Goal: Task Accomplishment & Management: Manage account settings

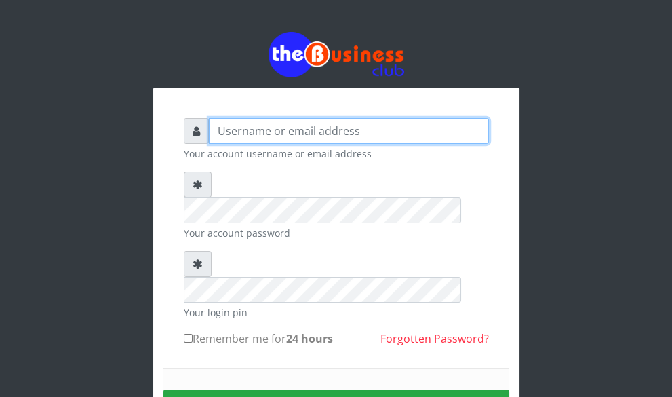
type input "Tobatelecom"
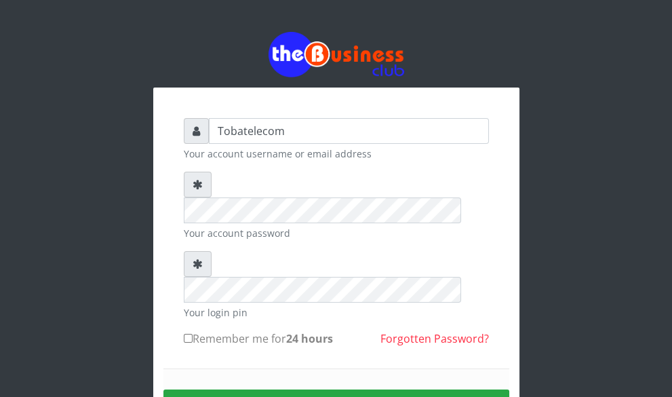
drag, startPoint x: 270, startPoint y: 132, endPoint x: 299, endPoint y: 131, distance: 29.2
click at [299, 131] on div "Tobatelecom Your account username or email address Your account password Your l…" at bounding box center [336, 294] width 366 height 414
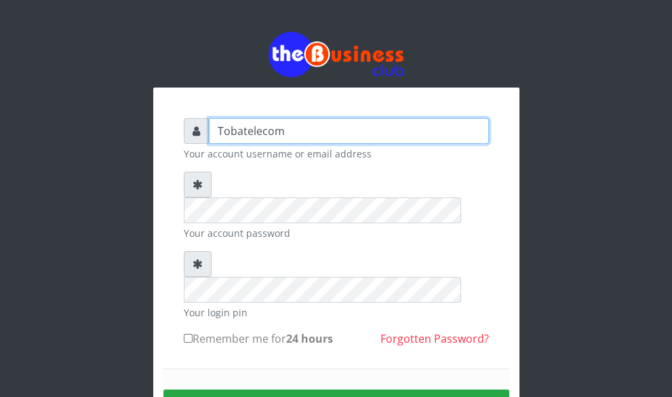
click at [283, 132] on input "Tobatelecom" at bounding box center [349, 131] width 280 height 26
type input "Adonaicom"
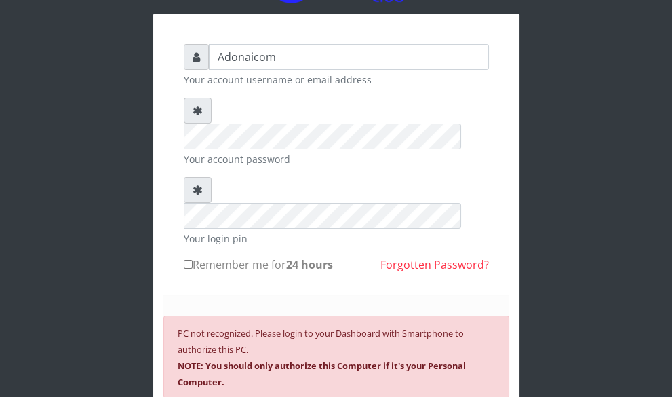
scroll to position [98, 0]
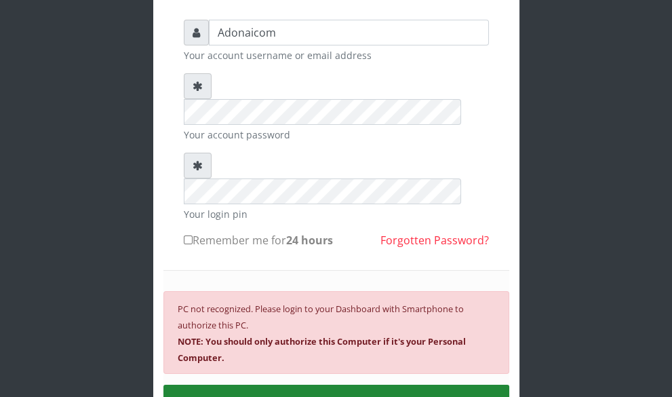
click at [342, 384] on button "SIGN IN" at bounding box center [336, 401] width 346 height 35
click at [350, 384] on button "SIGN IN" at bounding box center [336, 401] width 346 height 35
click at [349, 384] on button "SIGN IN" at bounding box center [336, 401] width 346 height 35
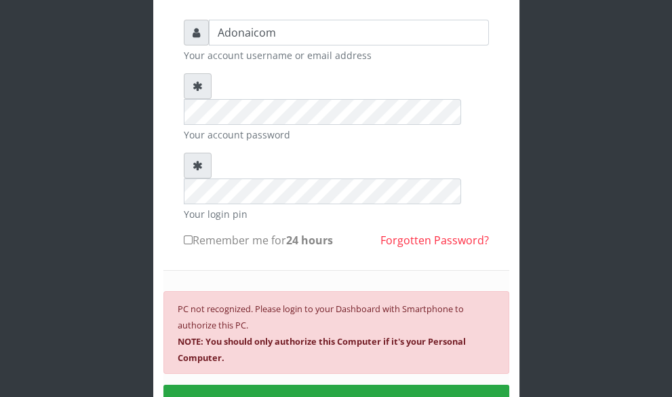
click at [181, 302] on small "PC not recognized. Please login to your Dashboard with Smartphone to authorize …" at bounding box center [322, 332] width 288 height 61
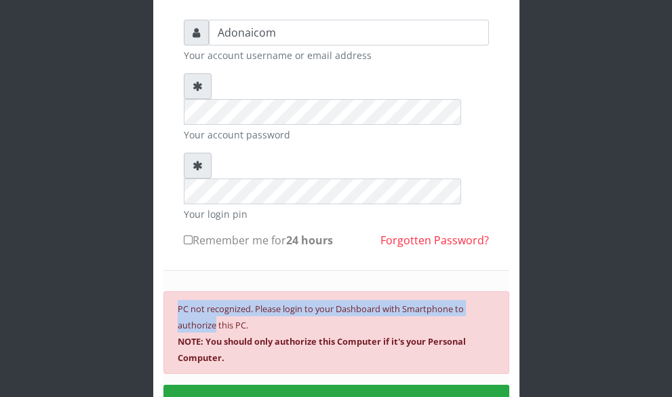
drag, startPoint x: 181, startPoint y: 256, endPoint x: 198, endPoint y: 294, distance: 42.2
click at [198, 302] on small "PC not recognized. Please login to your Dashboard with Smartphone to authorize …" at bounding box center [322, 332] width 288 height 61
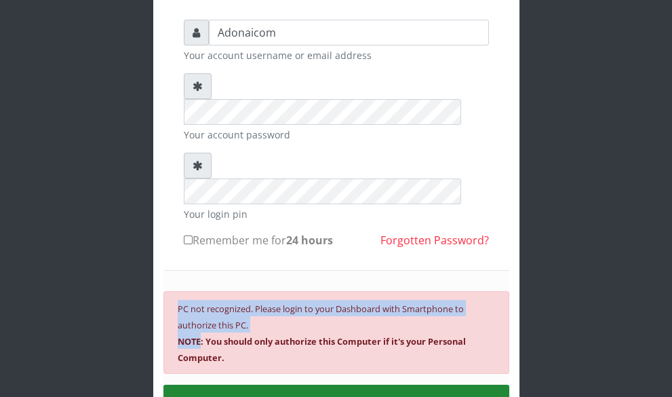
click at [335, 384] on button "SIGN IN" at bounding box center [336, 401] width 346 height 35
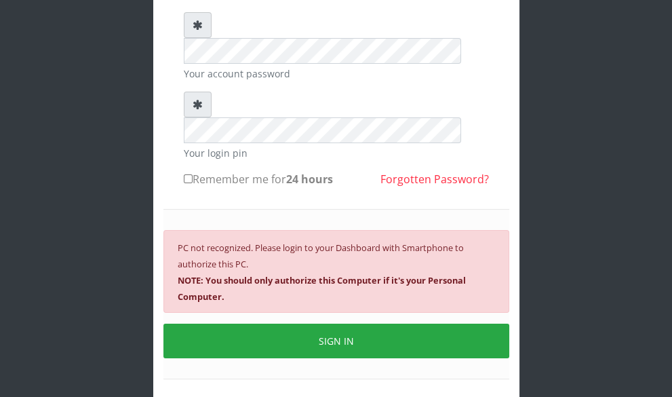
scroll to position [140, 0]
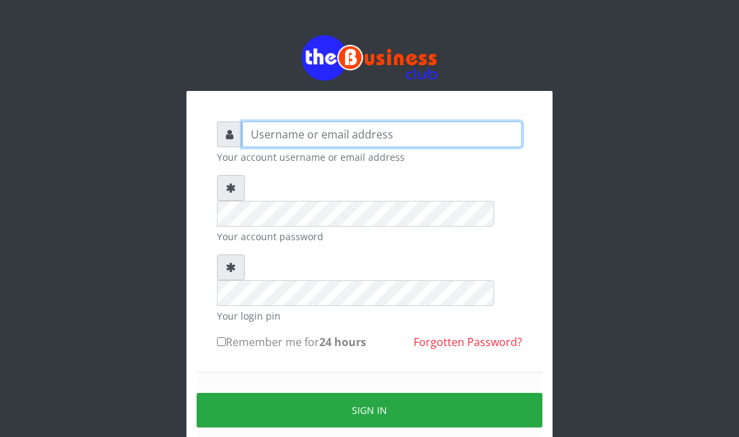
type input "Adonaicom"
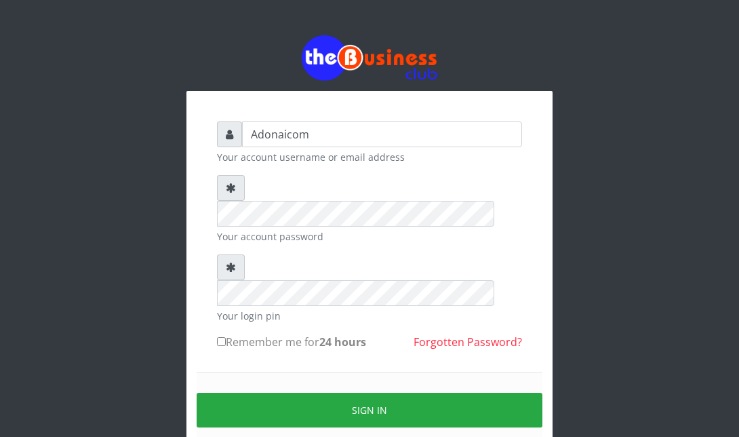
click at [516, 308] on small "Your login pin" at bounding box center [369, 315] width 305 height 14
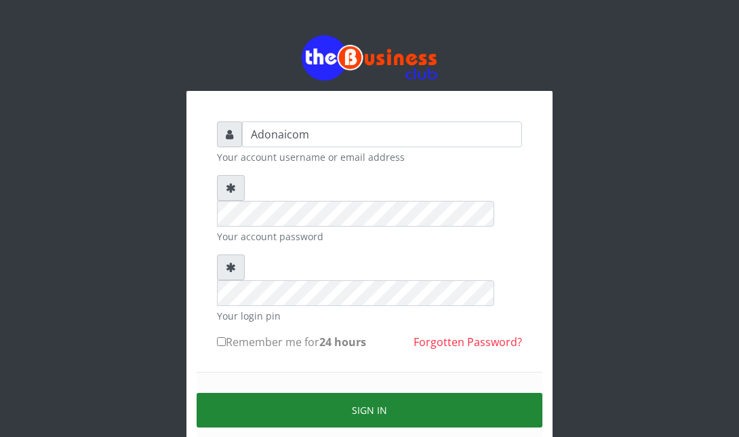
click at [361, 392] on button "Sign in" at bounding box center [370, 409] width 346 height 35
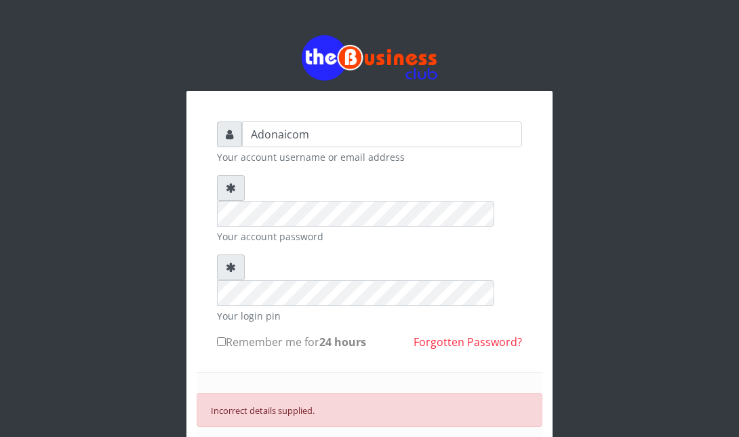
click at [203, 283] on div "Adonaicom Your account username or email address Your account password Your log…" at bounding box center [369, 320] width 366 height 458
